Goal: Information Seeking & Learning: Learn about a topic

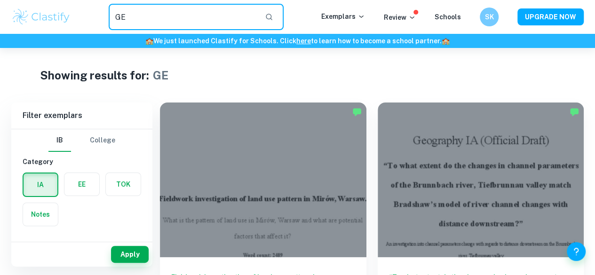
drag, startPoint x: 120, startPoint y: 26, endPoint x: 144, endPoint y: 14, distance: 27.6
click at [144, 14] on input "GE" at bounding box center [183, 17] width 149 height 26
drag, startPoint x: 144, startPoint y: 14, endPoint x: 97, endPoint y: 15, distance: 46.6
click at [97, 15] on div "GE ​" at bounding box center [196, 17] width 250 height 26
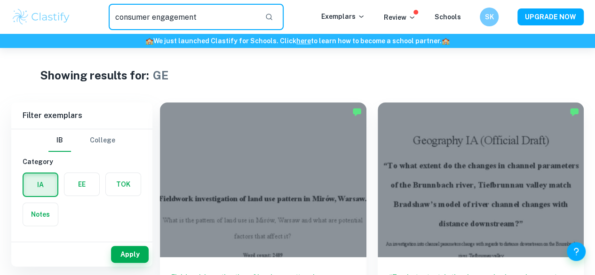
type input "consumer engagement"
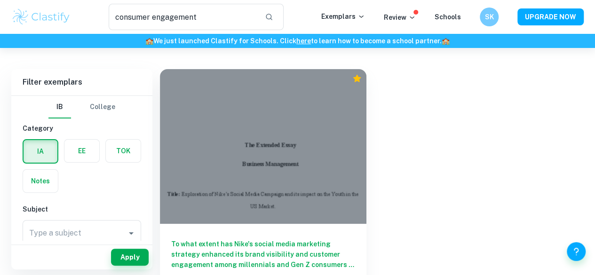
scroll to position [36, 0]
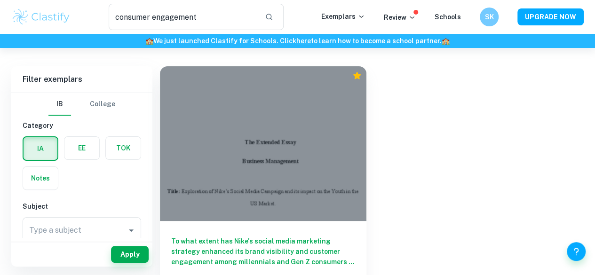
click at [258, 136] on div at bounding box center [263, 143] width 207 height 155
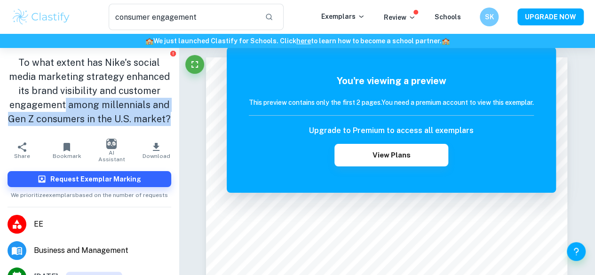
drag, startPoint x: 118, startPoint y: 105, endPoint x: 131, endPoint y: 130, distance: 28.2
click at [131, 126] on h1 "To what extent has Nike's social media marketing strategy enhanced its brand vi…" at bounding box center [90, 91] width 164 height 71
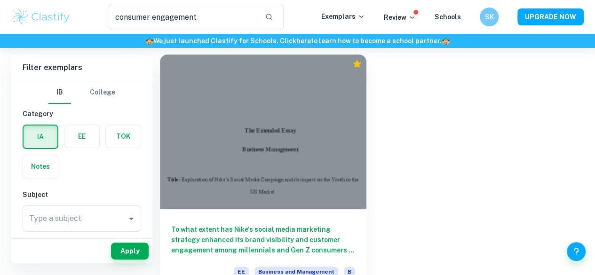
scroll to position [44, 0]
